Goal: Transaction & Acquisition: Purchase product/service

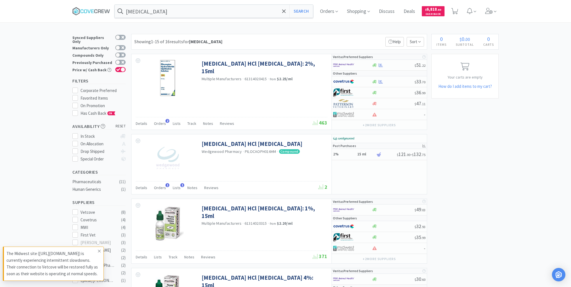
click at [99, 249] on icon at bounding box center [99, 251] width 3 height 4
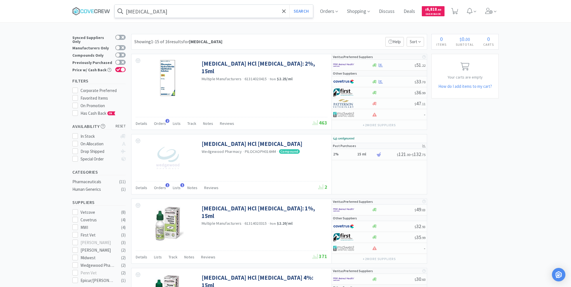
click at [156, 10] on input "[MEDICAL_DATA]" at bounding box center [214, 11] width 198 height 13
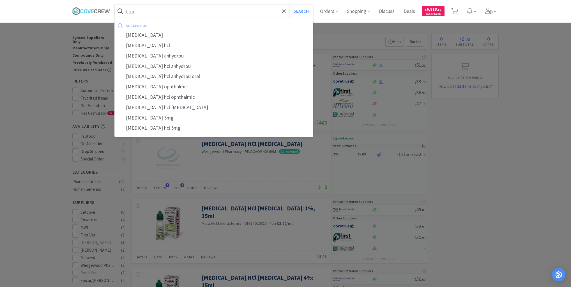
type input "tpa"
click at [289, 5] on button "Search" at bounding box center [300, 11] width 23 height 13
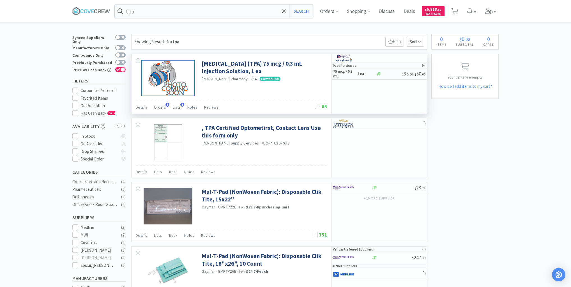
click at [346, 77] on h5 "75 mcg / 0.3 mL" at bounding box center [344, 74] width 22 height 10
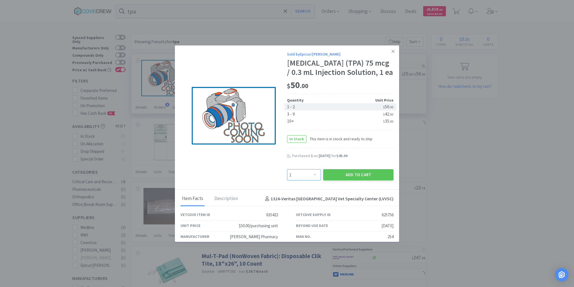
click at [312, 180] on select "Enter Quantity 1 2 3 4 5 6 7 8 9 10 11 12 13 14 15 16 17 18 19 20 Enter Quantity" at bounding box center [304, 174] width 34 height 11
select select "5"
click at [287, 178] on select "Enter Quantity 1 2 3 4 5 6 7 8 9 10 11 12 13 14 15 16 17 18 19 20 Enter Quantity" at bounding box center [304, 174] width 34 height 11
click at [347, 180] on button "Add to Cart" at bounding box center [358, 174] width 70 height 11
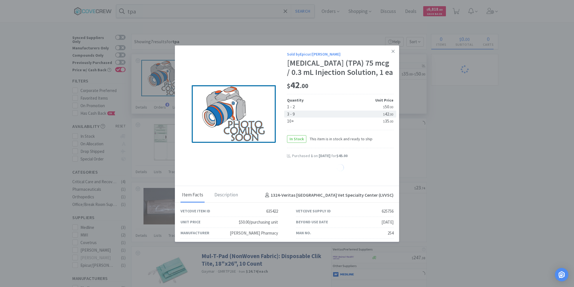
select select "5"
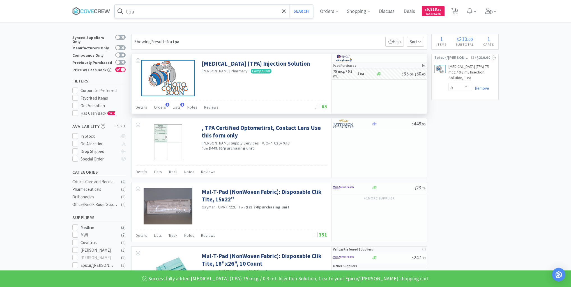
drag, startPoint x: 258, startPoint y: 7, endPoint x: 259, endPoint y: 11, distance: 4.6
click at [258, 6] on input "tpa" at bounding box center [214, 11] width 198 height 13
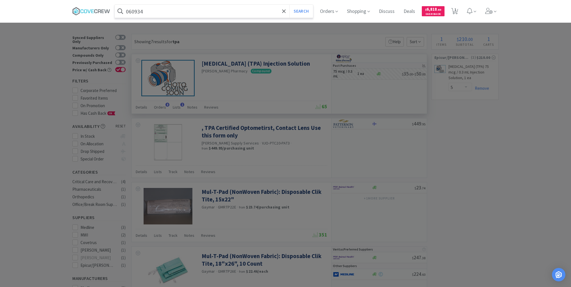
type input "060934"
click at [289, 5] on button "Search" at bounding box center [300, 11] width 23 height 13
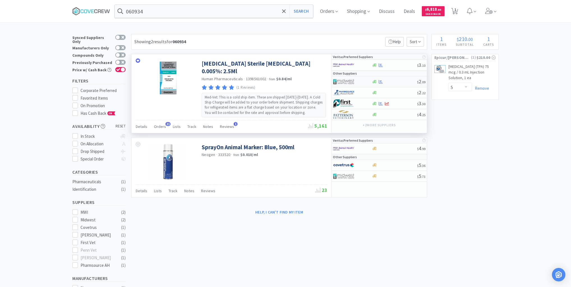
click at [392, 82] on div at bounding box center [394, 82] width 45 height 4
select select "1"
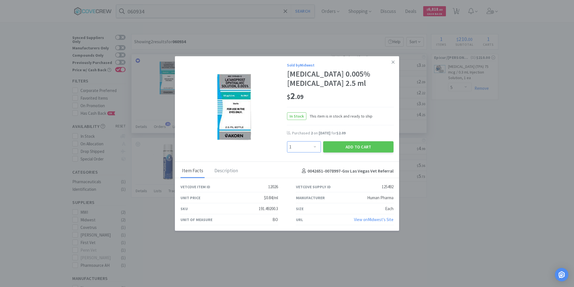
click at [315, 147] on select "Enter Quantity 1 2 3 4 5 6 7 8 9 10 11 12 13 14 15 16 17 18 19 20 Enter Quantity" at bounding box center [304, 146] width 34 height 11
click at [392, 63] on icon at bounding box center [393, 61] width 3 height 5
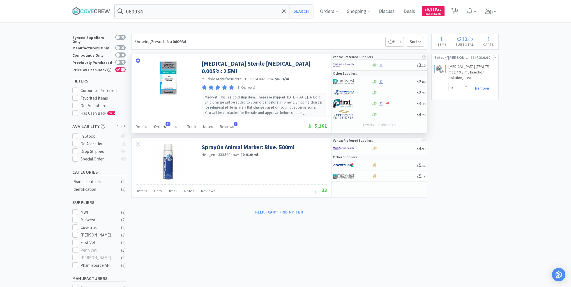
click at [160, 125] on span "Orders" at bounding box center [160, 126] width 12 height 5
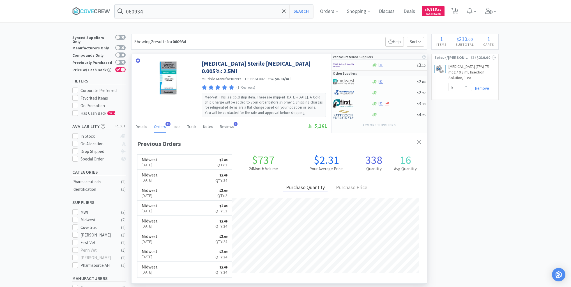
scroll to position [150, 295]
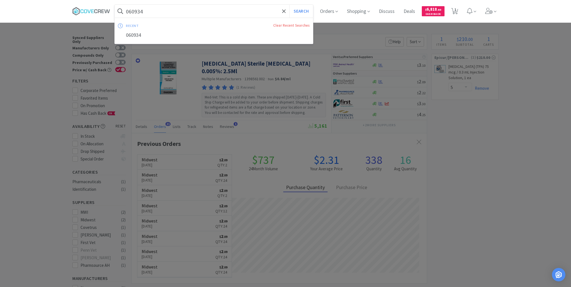
drag, startPoint x: 206, startPoint y: 10, endPoint x: 207, endPoint y: 17, distance: 6.2
click at [206, 10] on input "060934" at bounding box center [214, 11] width 198 height 13
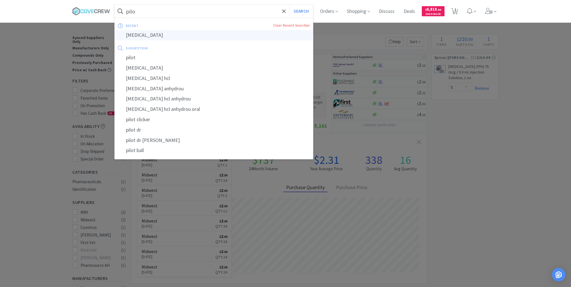
type input "[MEDICAL_DATA]"
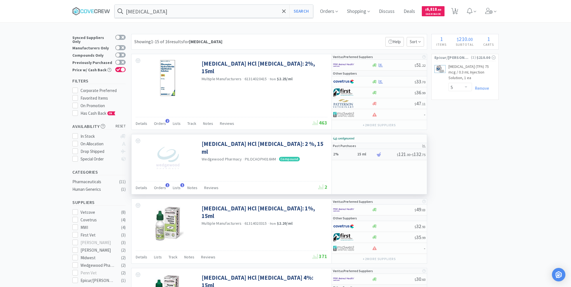
click at [351, 155] on h5 "2%" at bounding box center [344, 154] width 22 height 5
select select "1"
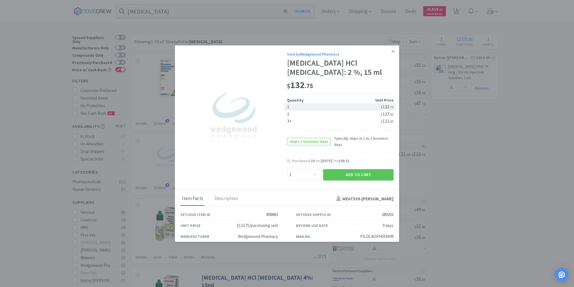
click at [392, 52] on icon at bounding box center [393, 51] width 3 height 5
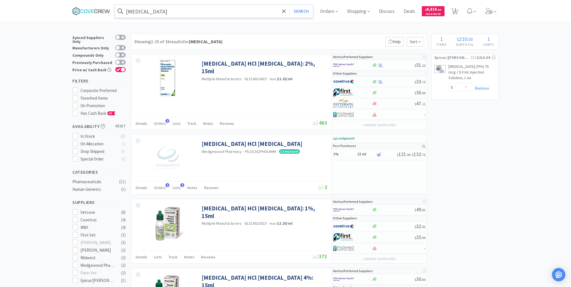
click at [232, 9] on input "[MEDICAL_DATA]" at bounding box center [214, 11] width 198 height 13
click at [233, 85] on div at bounding box center [285, 143] width 571 height 287
click at [393, 81] on div at bounding box center [393, 82] width 43 height 4
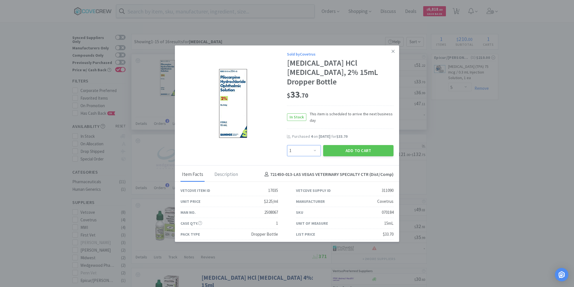
click at [313, 150] on select "Enter Quantity 1 2 3 4 5 6 7 8 9 10 11 12 13 14 15 16 17 18 19 20 Enter Quantity" at bounding box center [304, 150] width 34 height 11
select select "3"
click at [287, 145] on select "Enter Quantity 1 2 3 4 5 6 7 8 9 10 11 12 13 14 15 16 17 18 19 20 Enter Quantity" at bounding box center [304, 150] width 34 height 11
click at [350, 149] on button "Add to Cart" at bounding box center [358, 150] width 70 height 11
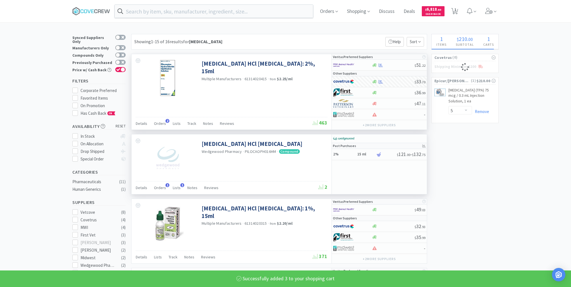
select select "3"
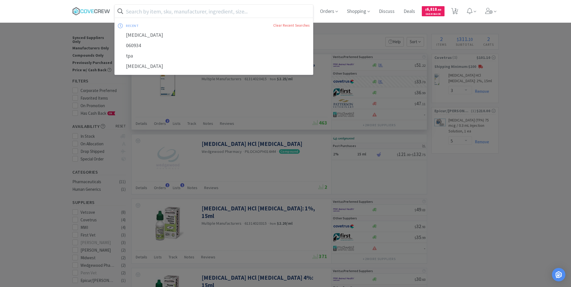
click at [291, 13] on input "text" at bounding box center [214, 11] width 198 height 13
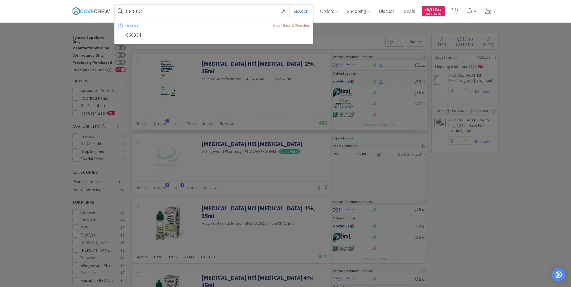
type input "060934"
click at [289, 5] on button "Search" at bounding box center [300, 11] width 23 height 13
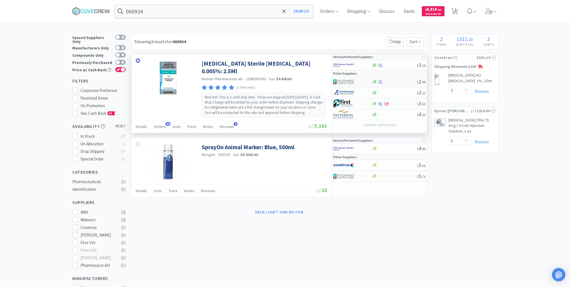
click at [392, 83] on div "$ 2 . 09" at bounding box center [379, 81] width 95 height 11
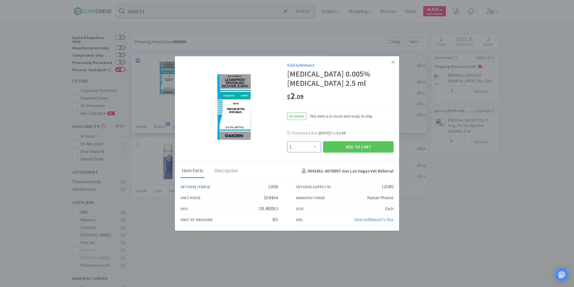
click at [315, 147] on select "Enter Quantity 1 2 3 4 5 6 7 8 9 10 11 12 13 14 15 16 17 18 19 20 Enter Quantity" at bounding box center [304, 146] width 34 height 11
select select "10"
click at [287, 141] on select "Enter Quantity 1 2 3 4 5 6 7 8 9 10 11 12 13 14 15 16 17 18 19 20 Enter Quantity" at bounding box center [304, 146] width 34 height 11
click at [353, 147] on button "Add to Cart" at bounding box center [358, 146] width 70 height 11
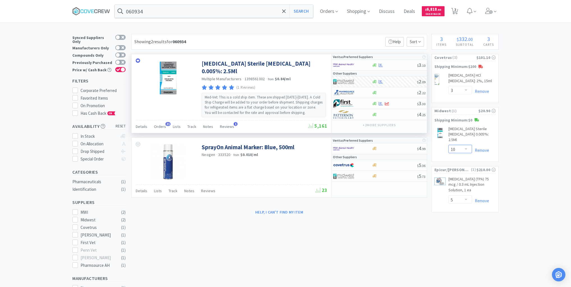
click at [467, 149] on select "Enter Quantity 1 2 3 4 5 6 7 8 9 10 11 12 13 14 15 16 17 18 19 20 Enter Quantity" at bounding box center [460, 149] width 24 height 8
click at [448, 145] on select "Enter Quantity 1 2 3 4 5 6 7 8 9 10 11 12 13 14 15 16 17 18 19 20 Enter Quantity" at bounding box center [460, 149] width 24 height 8
select select "20"
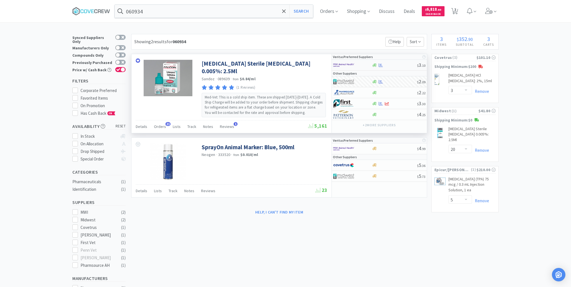
click at [398, 65] on div at bounding box center [394, 65] width 45 height 4
select select "1"
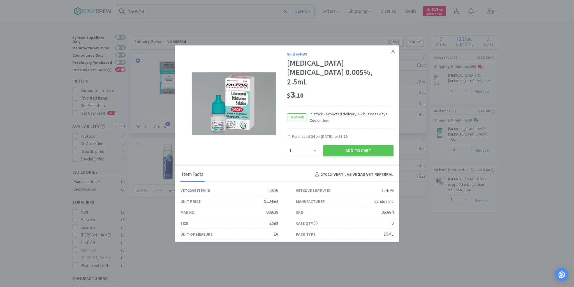
click at [391, 51] on link at bounding box center [393, 51] width 10 height 12
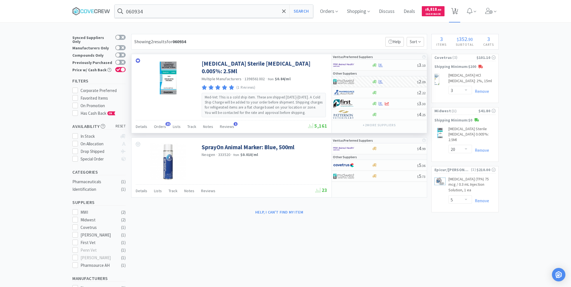
click at [456, 10] on span "3" at bounding box center [455, 9] width 2 height 22
select select "3"
select select "20"
select select "5"
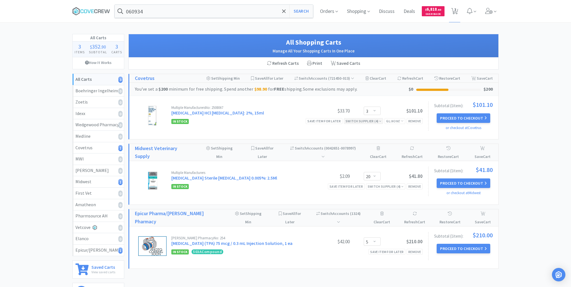
click at [377, 121] on div "Switch Supplier ( 4 )" at bounding box center [363, 120] width 36 height 5
click at [375, 151] on div "In Stock" at bounding box center [356, 152] width 49 height 8
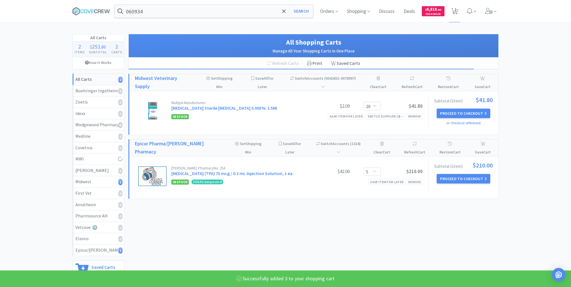
select select "3"
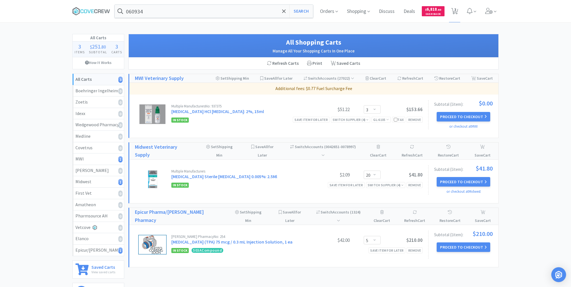
click at [560, 274] on img "Open Intercom Messenger" at bounding box center [558, 274] width 7 height 7
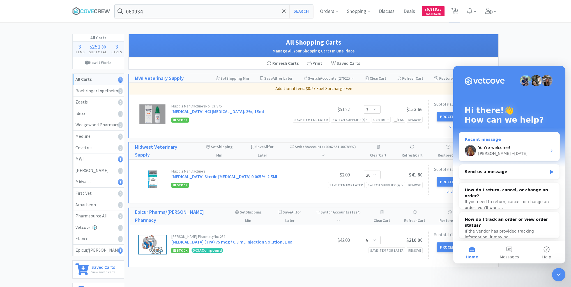
click at [493, 149] on span "You're welcome!" at bounding box center [494, 147] width 32 height 4
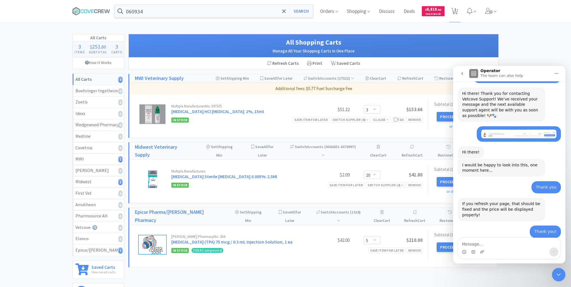
scroll to position [116, 0]
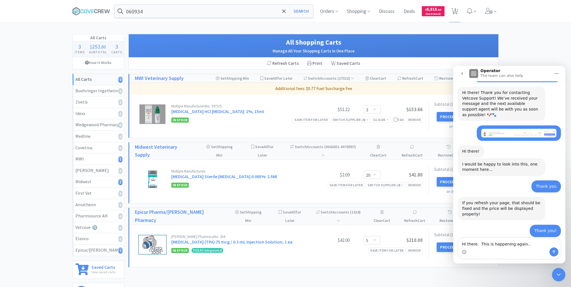
type textarea "Hi there. This is happening again..."
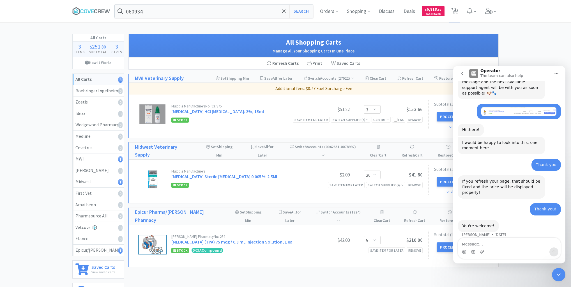
scroll to position [148, 0]
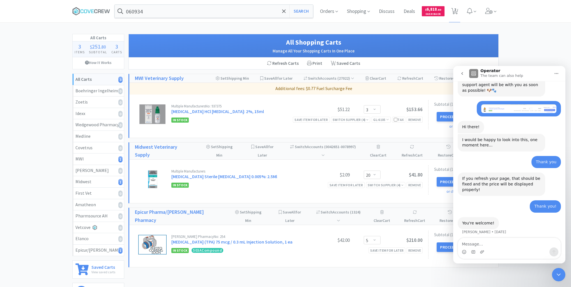
click at [559, 269] on div "Close Intercom Messenger" at bounding box center [558, 274] width 13 height 13
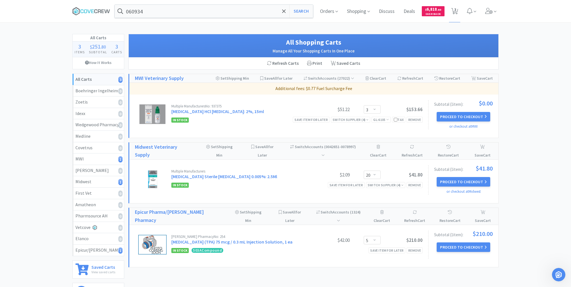
scroll to position [148, 0]
click at [559, 272] on icon "Open Intercom Messenger" at bounding box center [558, 274] width 9 height 9
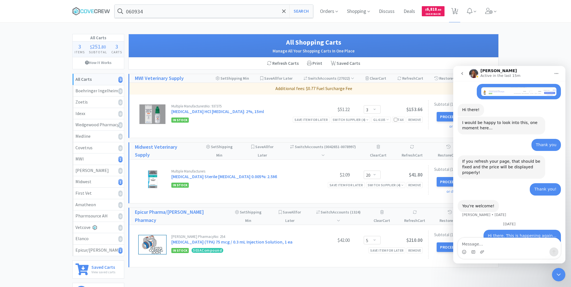
scroll to position [165, 0]
click at [561, 274] on icon "Close Intercom Messenger" at bounding box center [558, 274] width 7 height 7
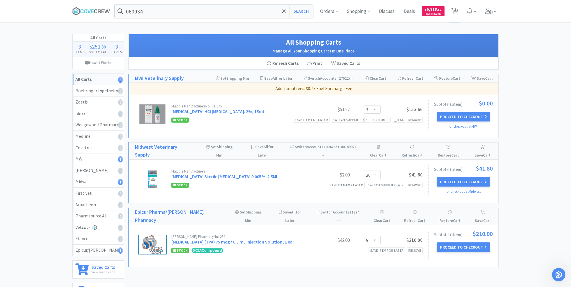
click at [457, 242] on button "Proceed to Checkout" at bounding box center [463, 247] width 53 height 10
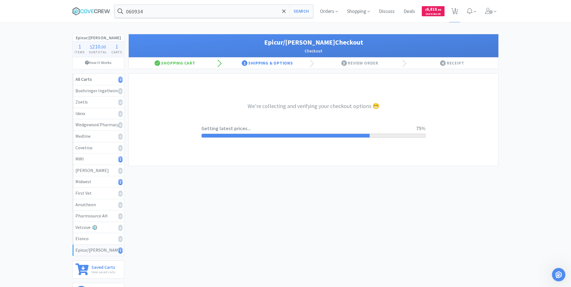
select select "0"
select select "pay_by_invoice"
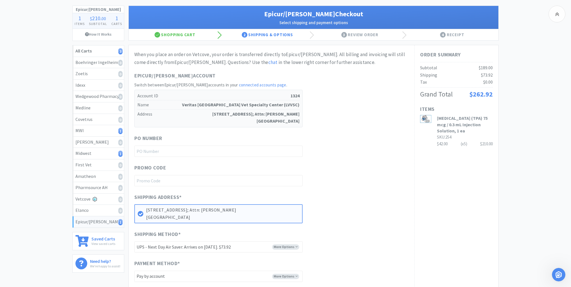
scroll to position [90, 0]
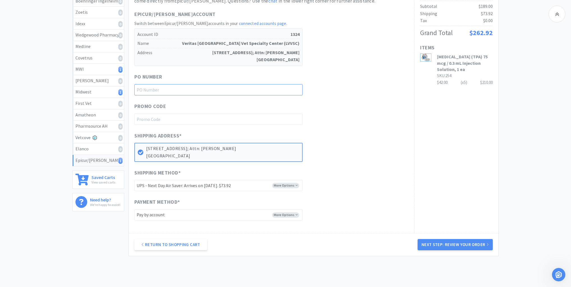
click at [283, 89] on input "text" at bounding box center [218, 89] width 168 height 11
type input "ophtho 81425"
click at [449, 243] on button "Next Step: Review Your Order" at bounding box center [455, 244] width 75 height 11
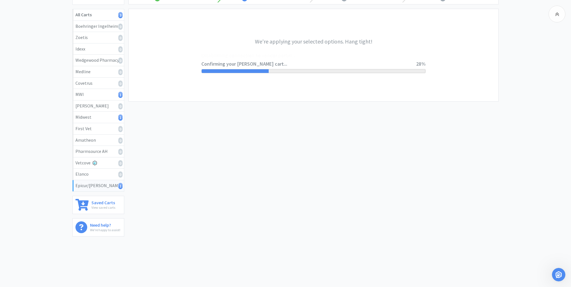
scroll to position [0, 0]
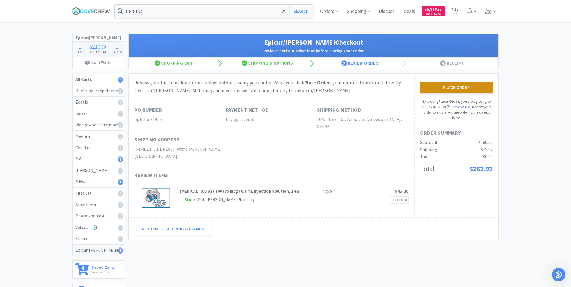
click at [468, 85] on button "Place Order" at bounding box center [456, 87] width 73 height 11
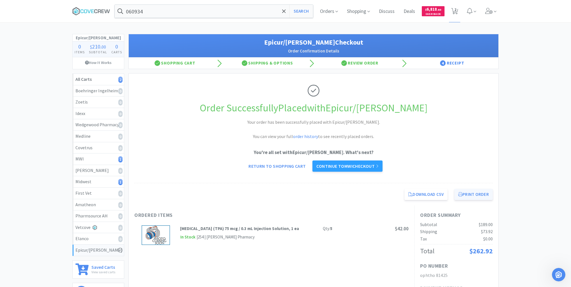
click at [461, 193] on icon at bounding box center [460, 194] width 4 height 4
click at [112, 182] on div "Midwest 1" at bounding box center [98, 181] width 46 height 7
select select "20"
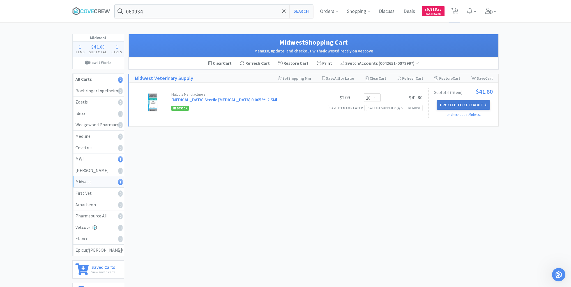
click at [471, 105] on button "Proceed to Checkout" at bounding box center [463, 105] width 53 height 10
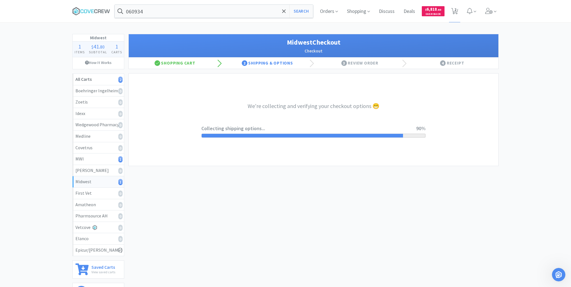
select select "3"
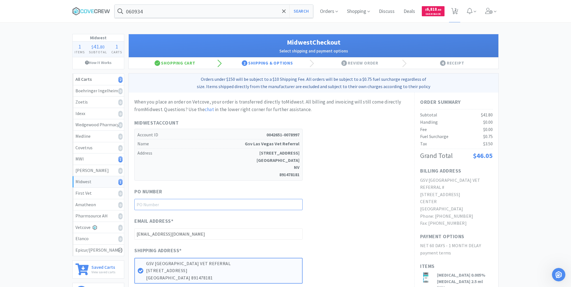
click at [261, 200] on input "text" at bounding box center [218, 204] width 168 height 11
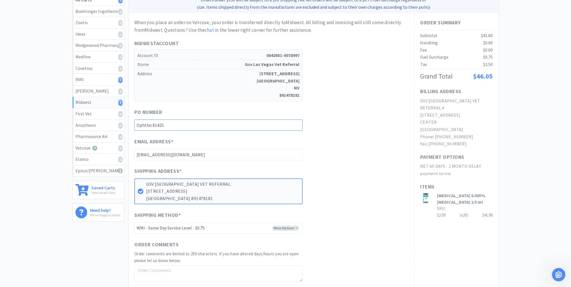
scroll to position [112, 0]
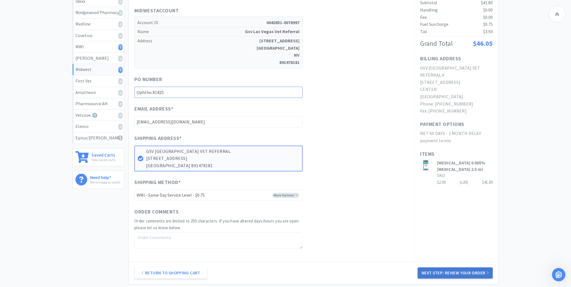
type input "Ophtho 81425"
click at [472, 269] on button "Next Step: Review Your Order" at bounding box center [455, 272] width 75 height 11
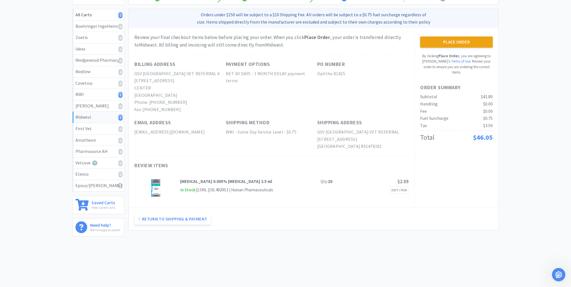
scroll to position [0, 0]
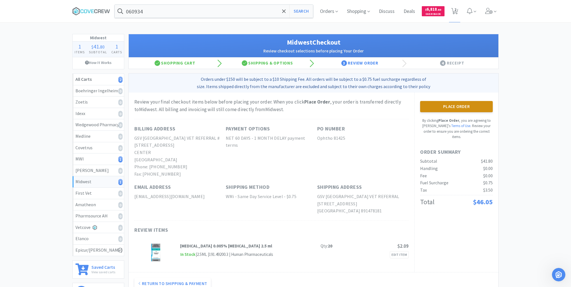
click at [460, 108] on button "Place Order" at bounding box center [456, 106] width 73 height 11
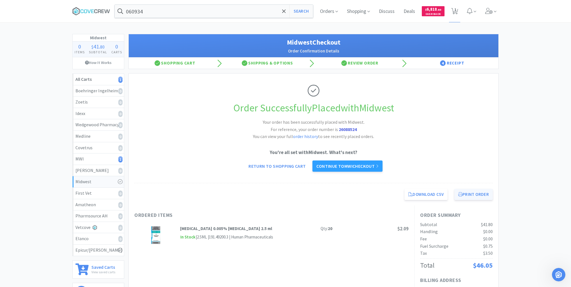
click at [477, 193] on button "Print Order" at bounding box center [473, 194] width 38 height 11
click at [100, 163] on link "MWI 1" at bounding box center [98, 158] width 51 height 11
select select "3"
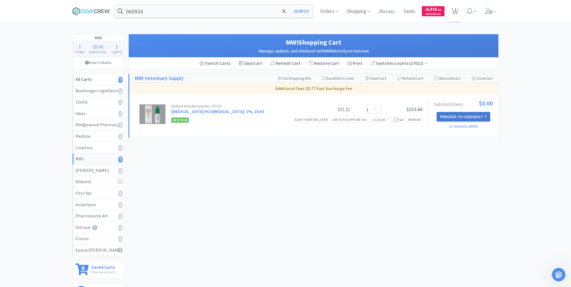
click at [465, 116] on button "Proceed to Checkout" at bounding box center [463, 117] width 53 height 10
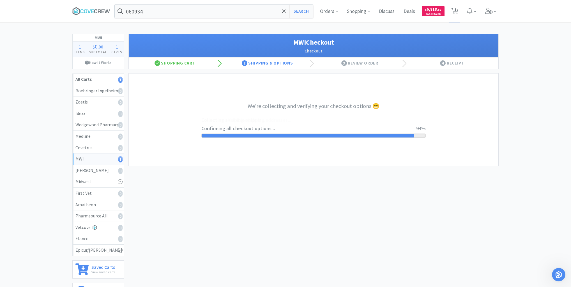
select select "STD_"
select select "FWS"
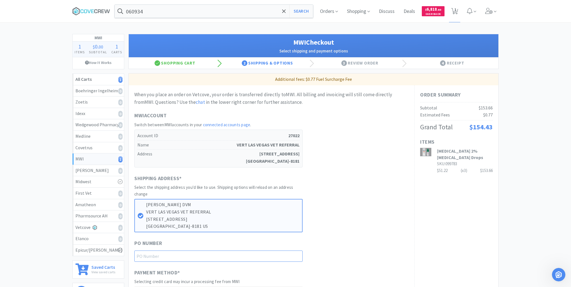
drag, startPoint x: 267, startPoint y: 254, endPoint x: 267, endPoint y: 259, distance: 5.0
click at [267, 254] on input "text" at bounding box center [218, 255] width 168 height 11
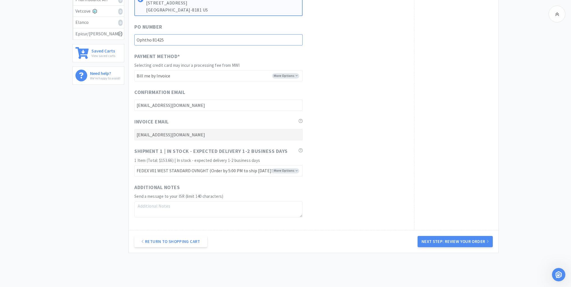
scroll to position [239, 0]
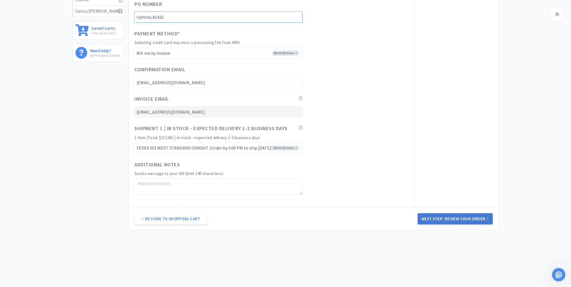
type input "Ophtho 81425"
click at [446, 215] on button "Next Step: Review Your Order" at bounding box center [455, 218] width 75 height 11
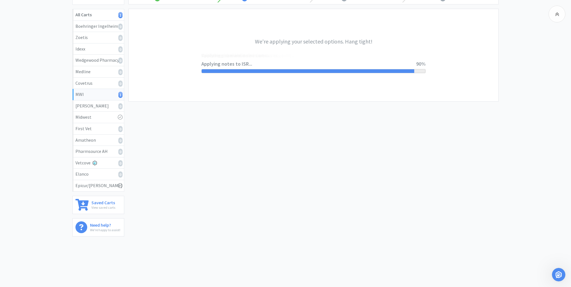
scroll to position [0, 0]
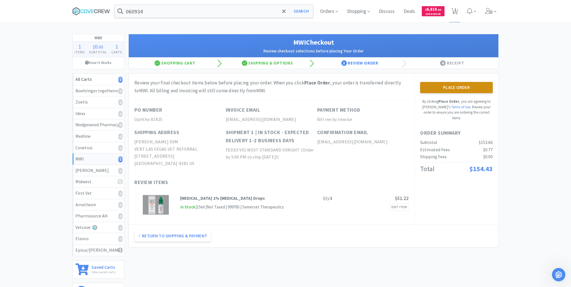
click at [464, 87] on button "Place Order" at bounding box center [456, 87] width 73 height 11
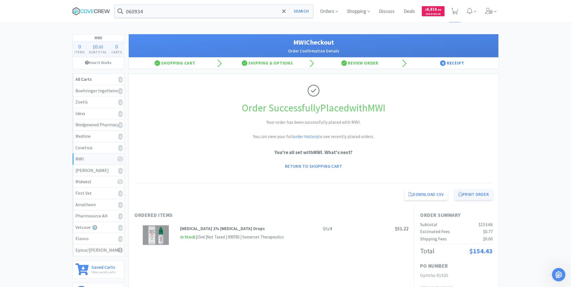
click at [470, 196] on button "Print Order" at bounding box center [473, 194] width 38 height 11
drag, startPoint x: 95, startPoint y: 10, endPoint x: 100, endPoint y: 6, distance: 6.8
click at [94, 10] on icon at bounding box center [95, 11] width 3 height 4
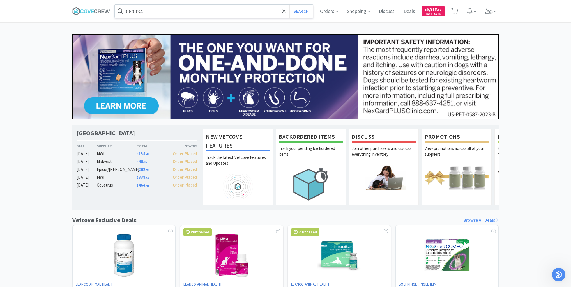
click at [169, 13] on input "060934" at bounding box center [214, 11] width 198 height 13
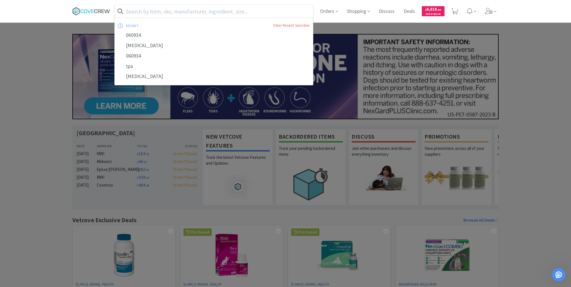
click at [48, 81] on div at bounding box center [285, 143] width 571 height 287
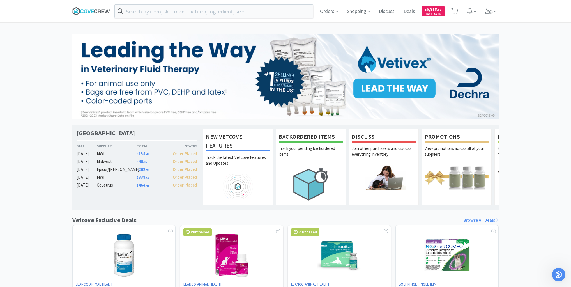
click at [100, 12] on icon at bounding box center [99, 11] width 3 height 4
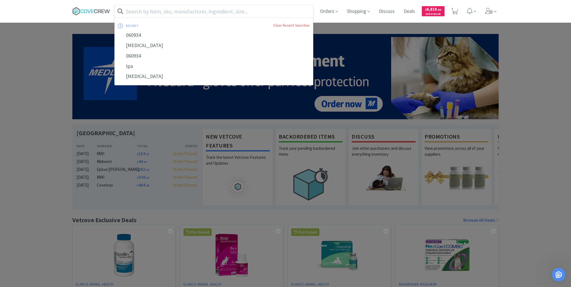
drag, startPoint x: 277, startPoint y: 10, endPoint x: 282, endPoint y: 19, distance: 10.2
click at [277, 10] on input "text" at bounding box center [214, 11] width 198 height 13
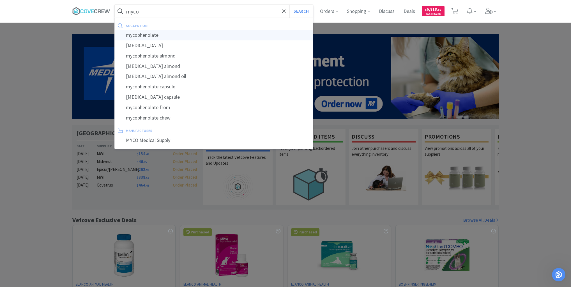
type input "mycophenolate"
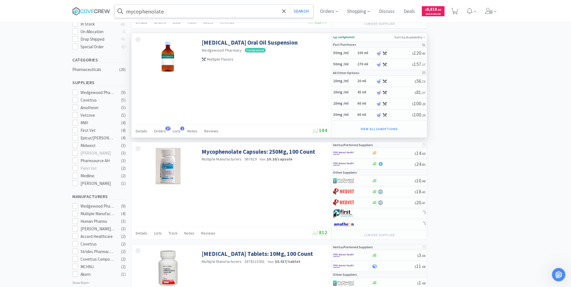
scroll to position [67, 0]
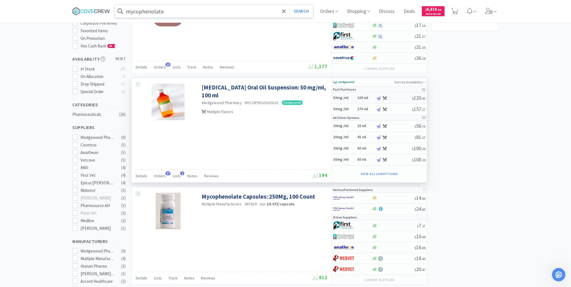
click at [352, 96] on h5 "50mg /ml" at bounding box center [344, 98] width 22 height 5
select select "45"
select select "1"
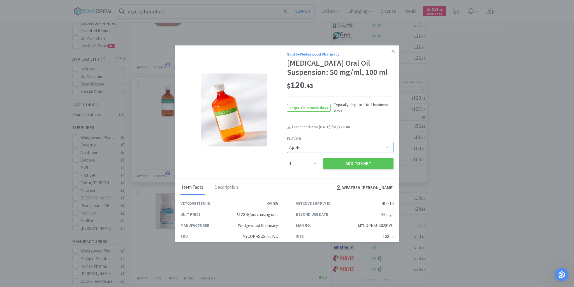
click at [386, 149] on select "Pick a Flavor Apple Apple-Molasses Apple/Marshmallow Banana Banana-Marshmallow …" at bounding box center [340, 147] width 107 height 11
select select "43"
click at [287, 142] on select "Pick a Flavor Apple Apple-Molasses Apple/Marshmallow Banana Banana-Marshmallow …" at bounding box center [340, 147] width 107 height 11
click at [351, 163] on button "Add to Cart" at bounding box center [358, 163] width 70 height 11
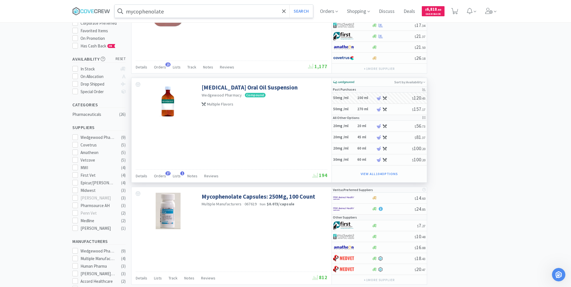
select select "1"
click at [456, 11] on span "1" at bounding box center [455, 9] width 2 height 22
select select "1"
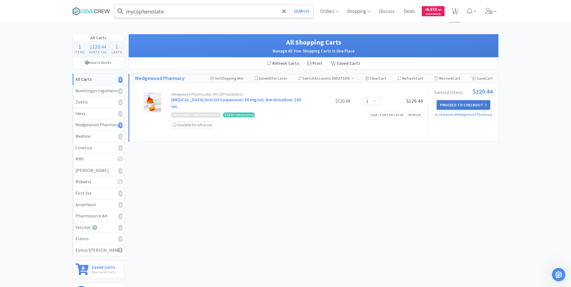
click at [460, 102] on button "Proceed to Checkout" at bounding box center [463, 105] width 53 height 10
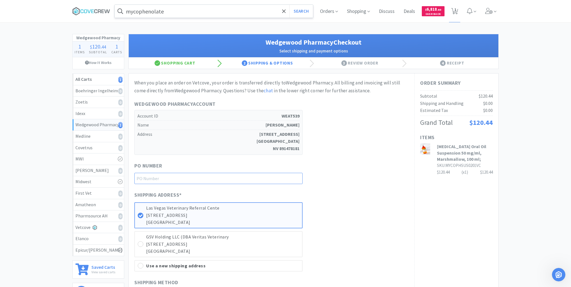
click at [269, 176] on input "text" at bounding box center [218, 178] width 168 height 11
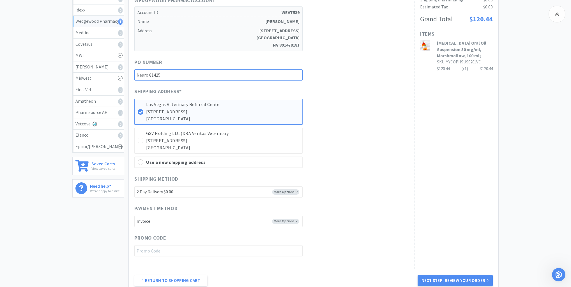
scroll to position [135, 0]
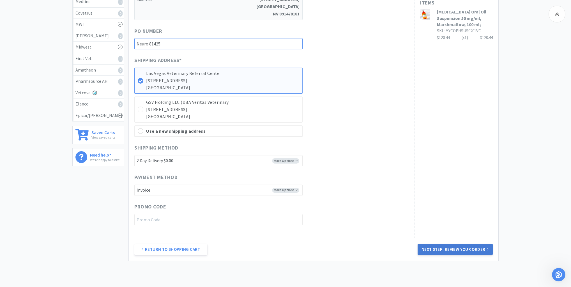
type input "Neuro 81425"
click at [445, 250] on button "Next Step: Review Your Order" at bounding box center [455, 249] width 75 height 11
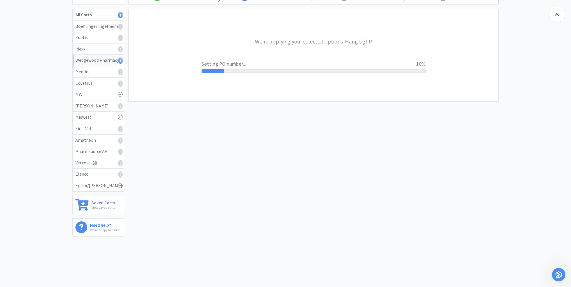
scroll to position [0, 0]
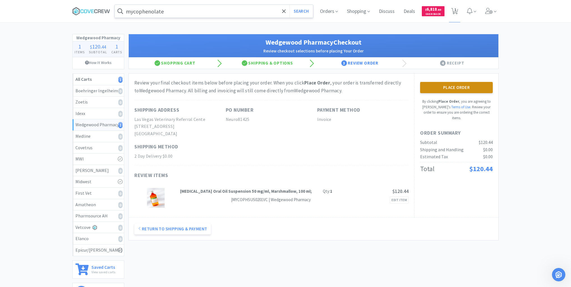
click at [446, 88] on button "Place Order" at bounding box center [456, 87] width 73 height 11
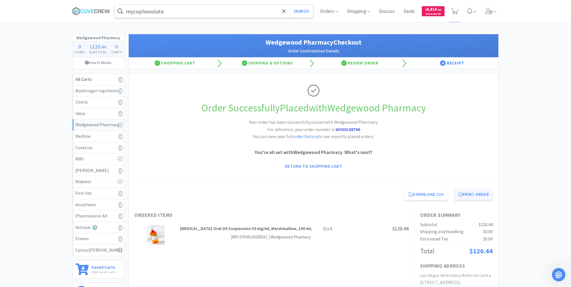
click at [481, 192] on button "Print Order" at bounding box center [473, 194] width 38 height 11
click at [218, 12] on input "mycophenolate" at bounding box center [214, 11] width 198 height 13
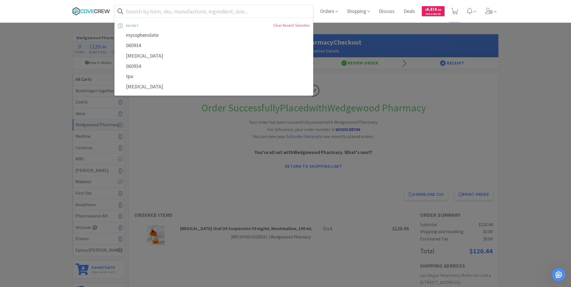
click at [100, 9] on icon at bounding box center [91, 11] width 38 height 8
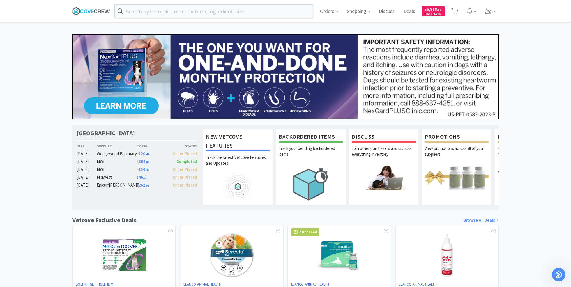
click at [102, 12] on icon at bounding box center [91, 11] width 38 height 8
